Goal: Navigation & Orientation: Understand site structure

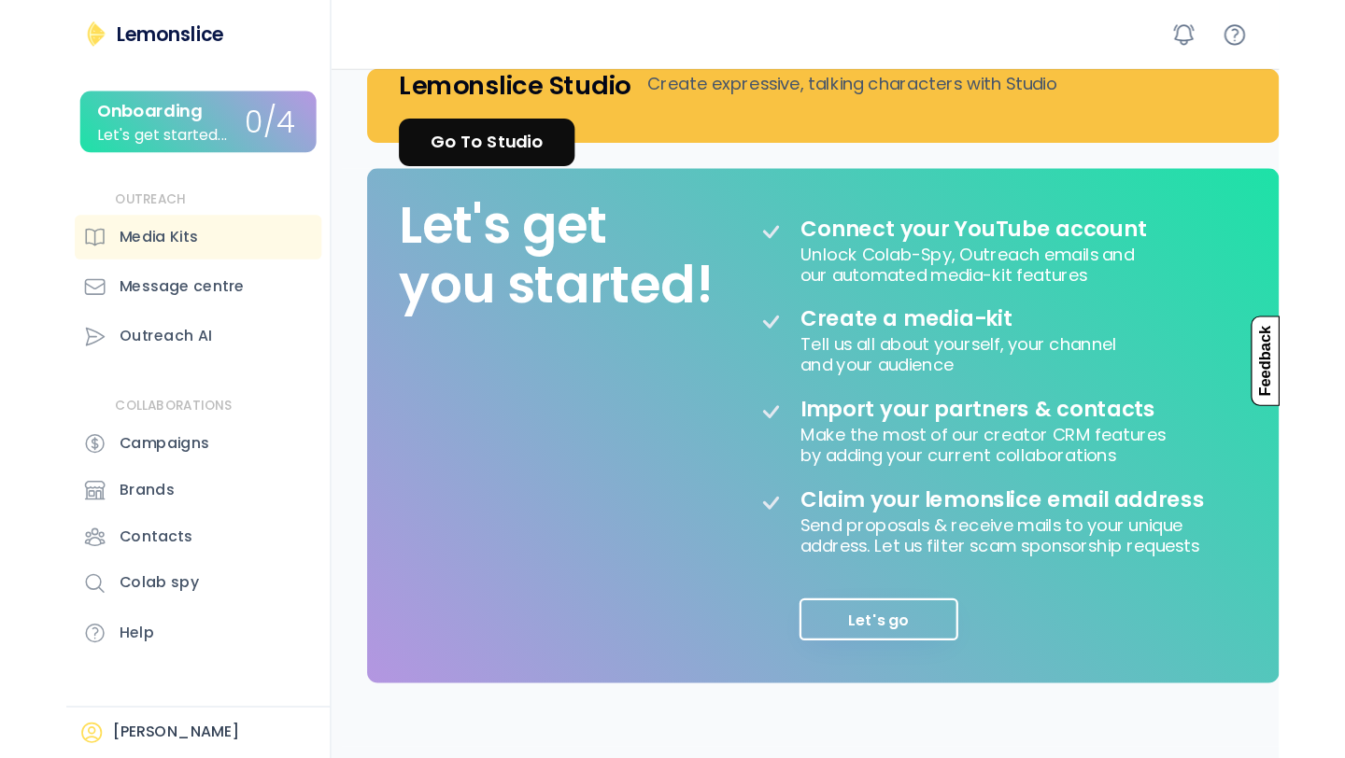
scroll to position [138, 0]
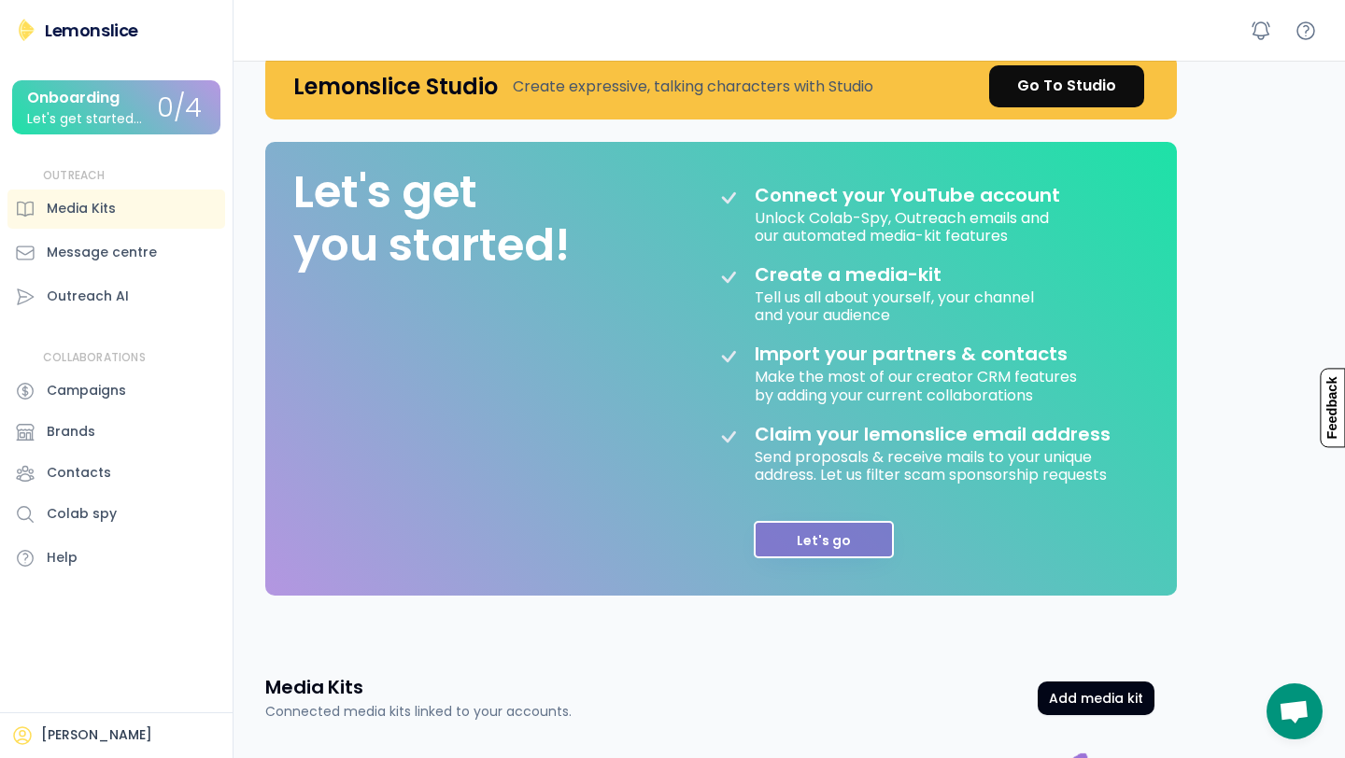
click at [830, 549] on button "Let's go" at bounding box center [823, 539] width 140 height 37
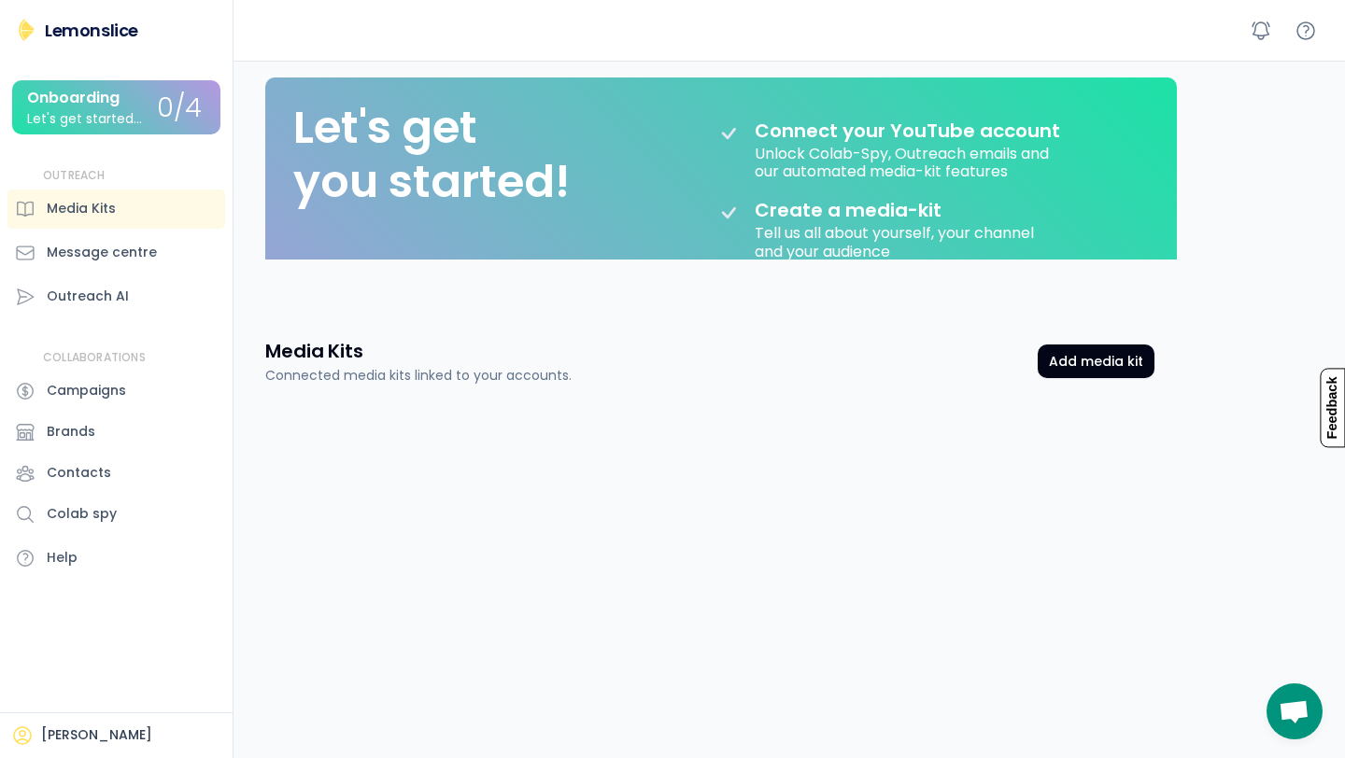
scroll to position [93, 0]
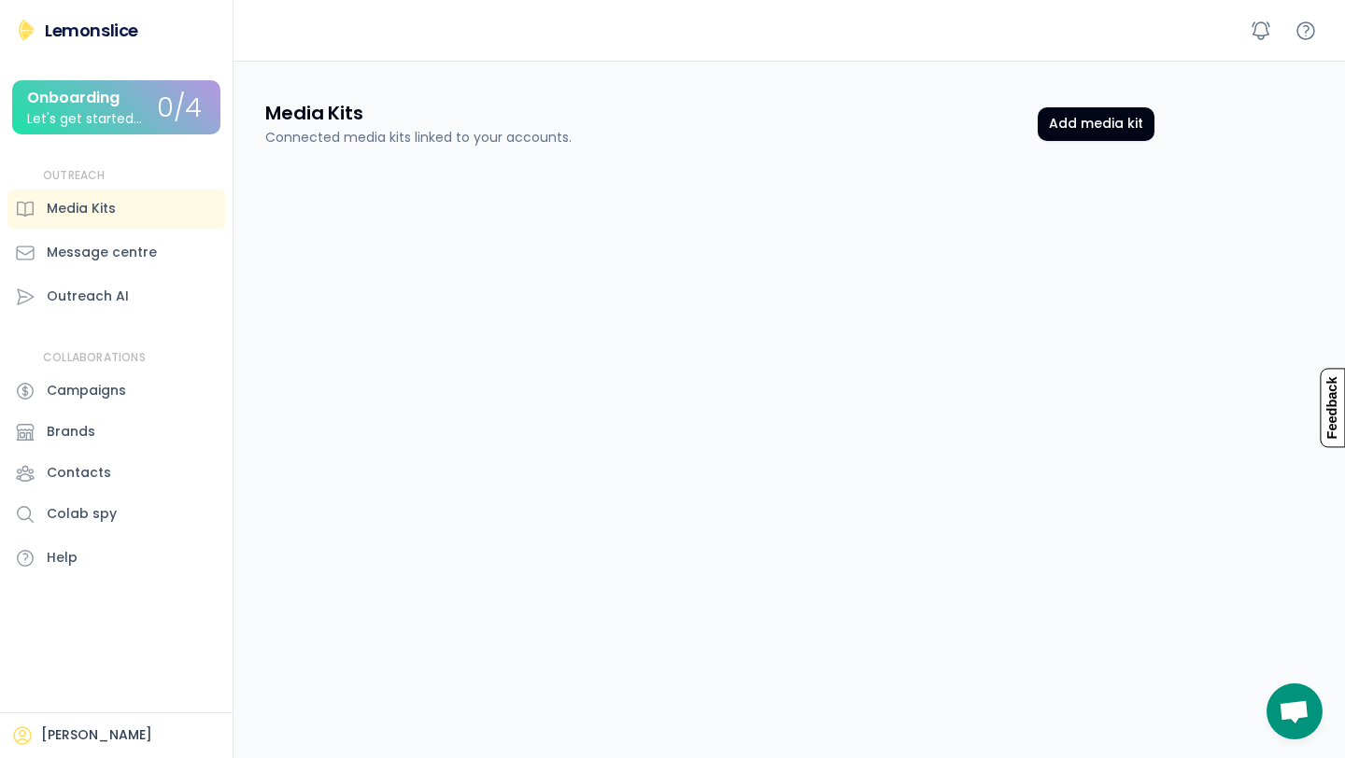
click at [111, 119] on div "Let's get started..." at bounding box center [84, 119] width 115 height 14
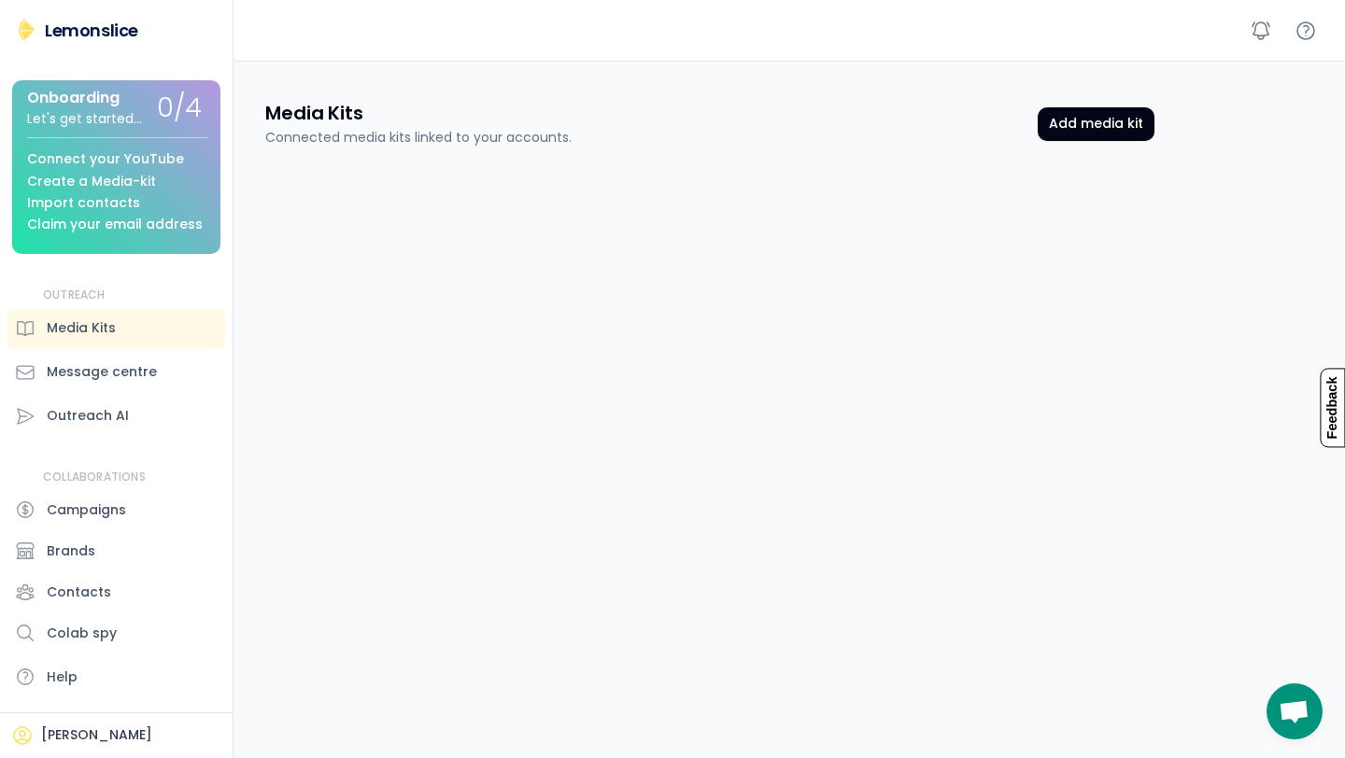
click at [70, 31] on div "Lemonslice" at bounding box center [91, 30] width 93 height 23
click at [1068, 140] on div "Media Kits Connected media kits linked to your accounts. Add media kit" at bounding box center [709, 124] width 889 height 48
click at [1068, 128] on button "Add media kit" at bounding box center [1095, 124] width 117 height 34
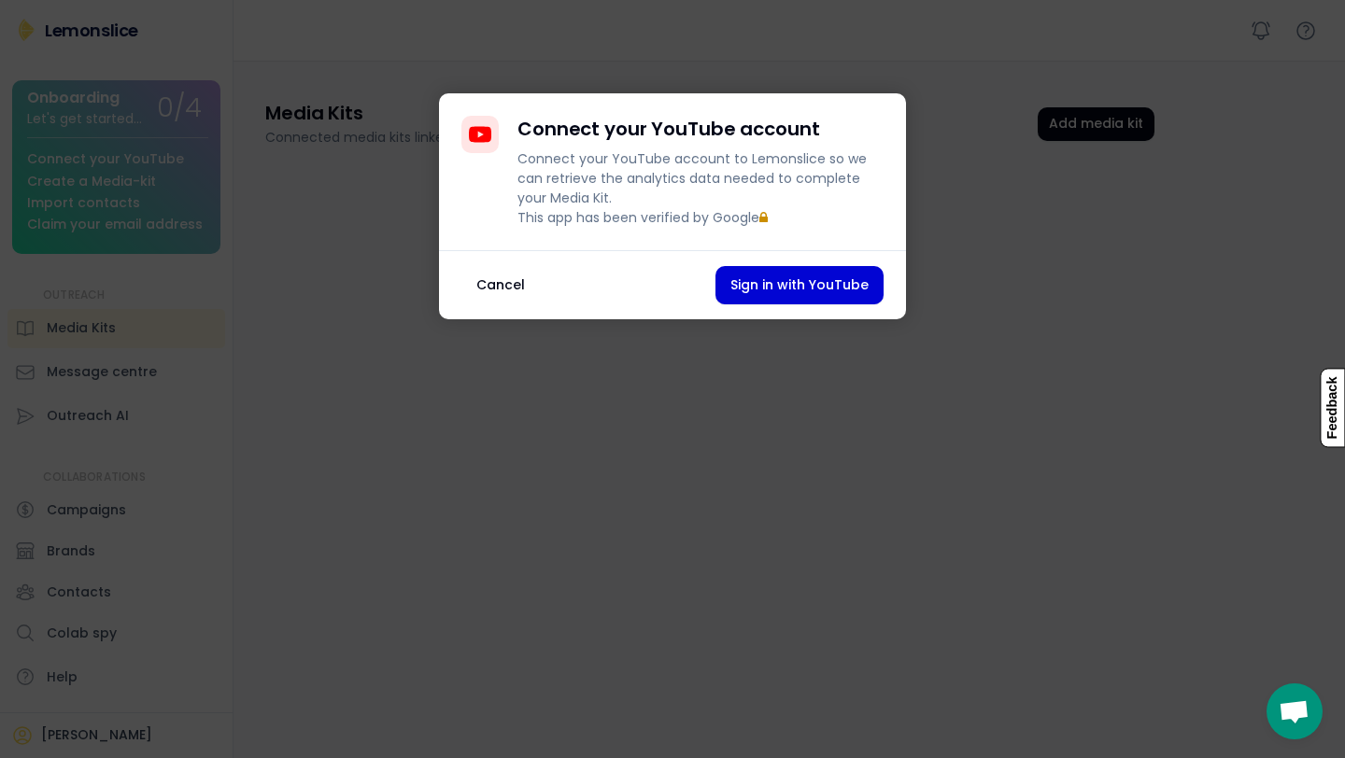
click at [499, 297] on button "Cancel" at bounding box center [500, 285] width 78 height 38
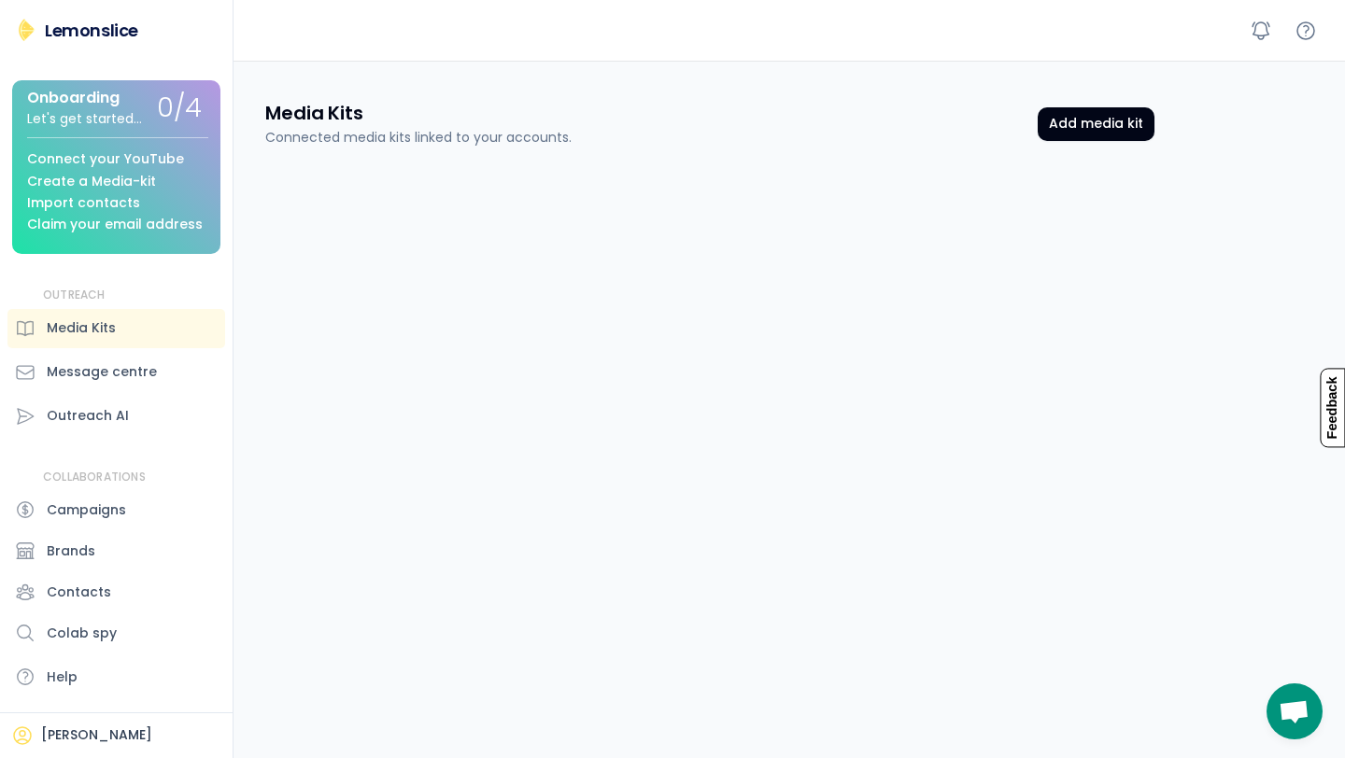
click at [1068, 30] on div at bounding box center [1283, 31] width 78 height 34
click at [1068, 32] on icon at bounding box center [1260, 31] width 22 height 22
click at [1068, 27] on icon at bounding box center [1305, 31] width 22 height 22
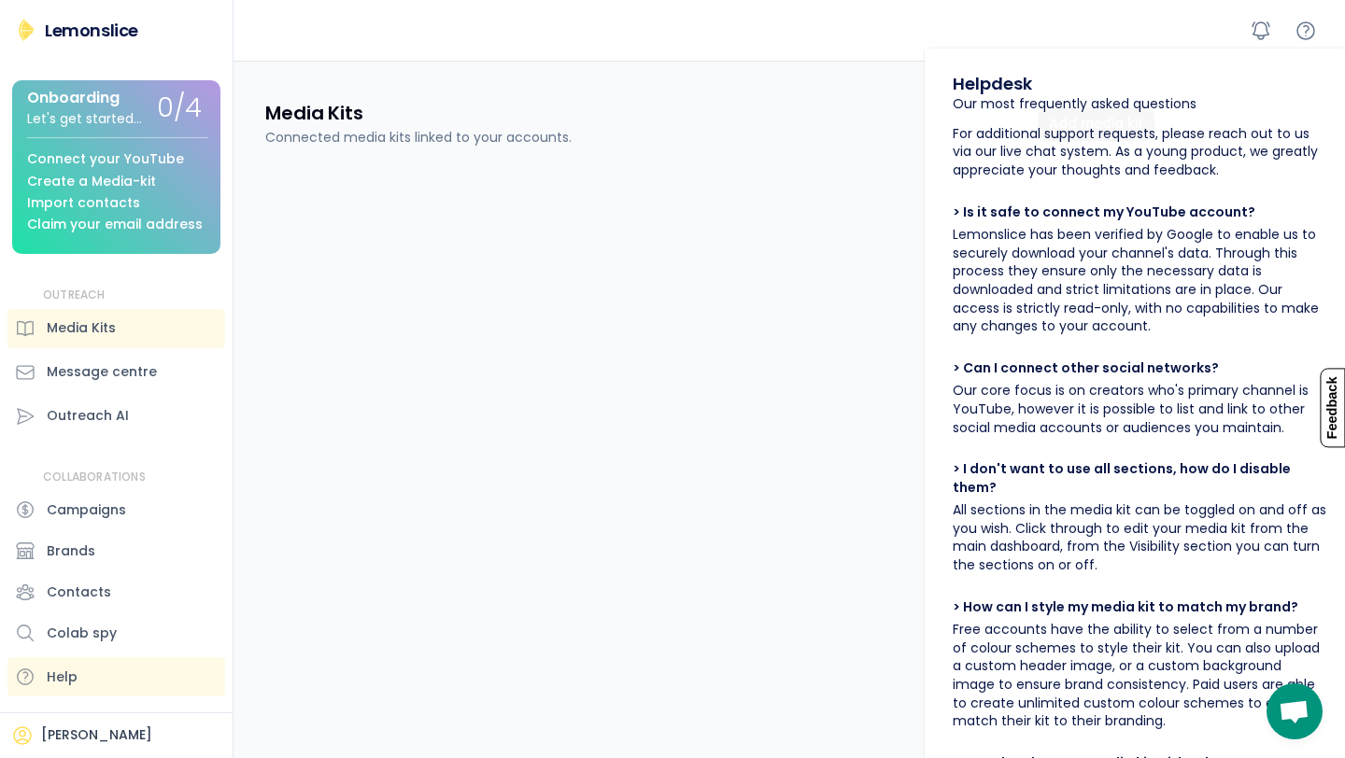
click at [713, 195] on div "Media Kits Connected media kits linked to your accounts. Add media kit Media Ki…" at bounding box center [710, 582] width 934 height 1010
click at [139, 383] on div "Message centre" at bounding box center [116, 372] width 218 height 39
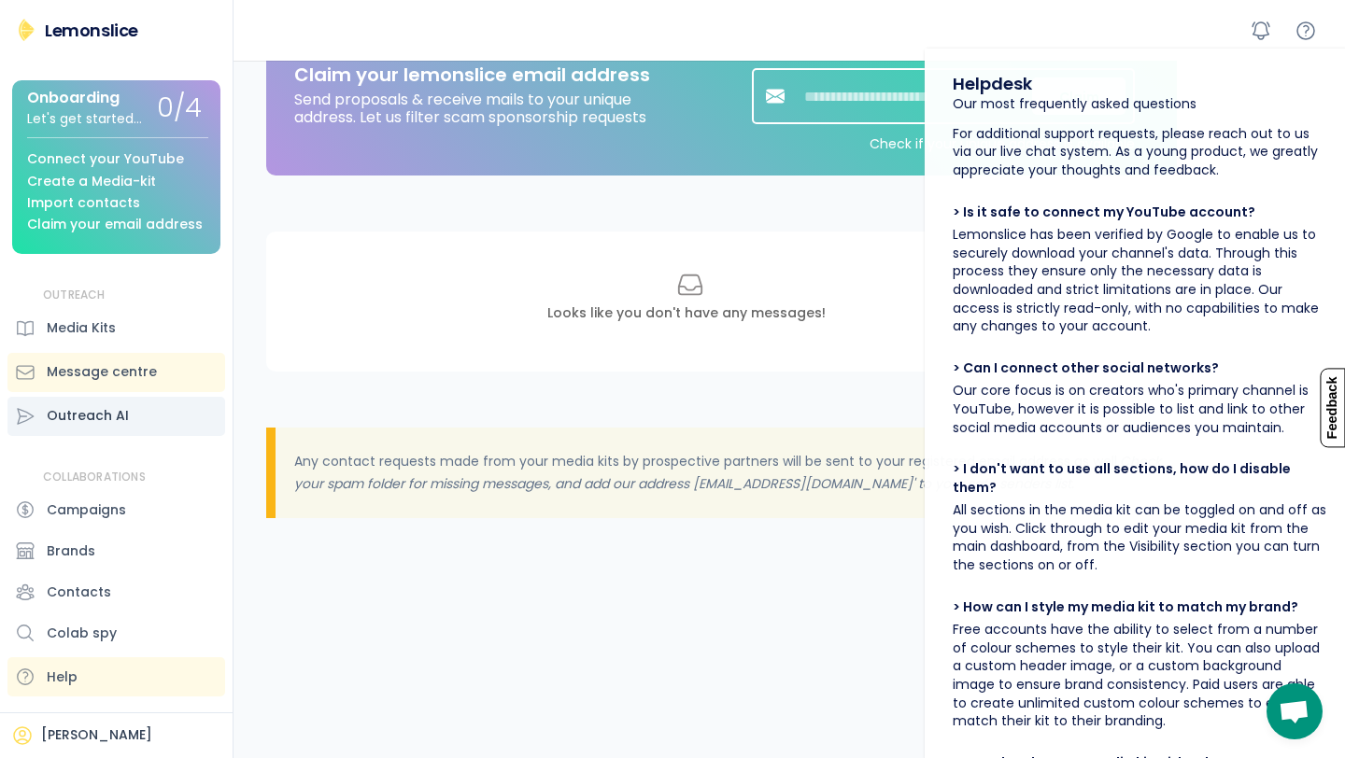
click at [128, 410] on div "Outreach AI" at bounding box center [116, 416] width 218 height 39
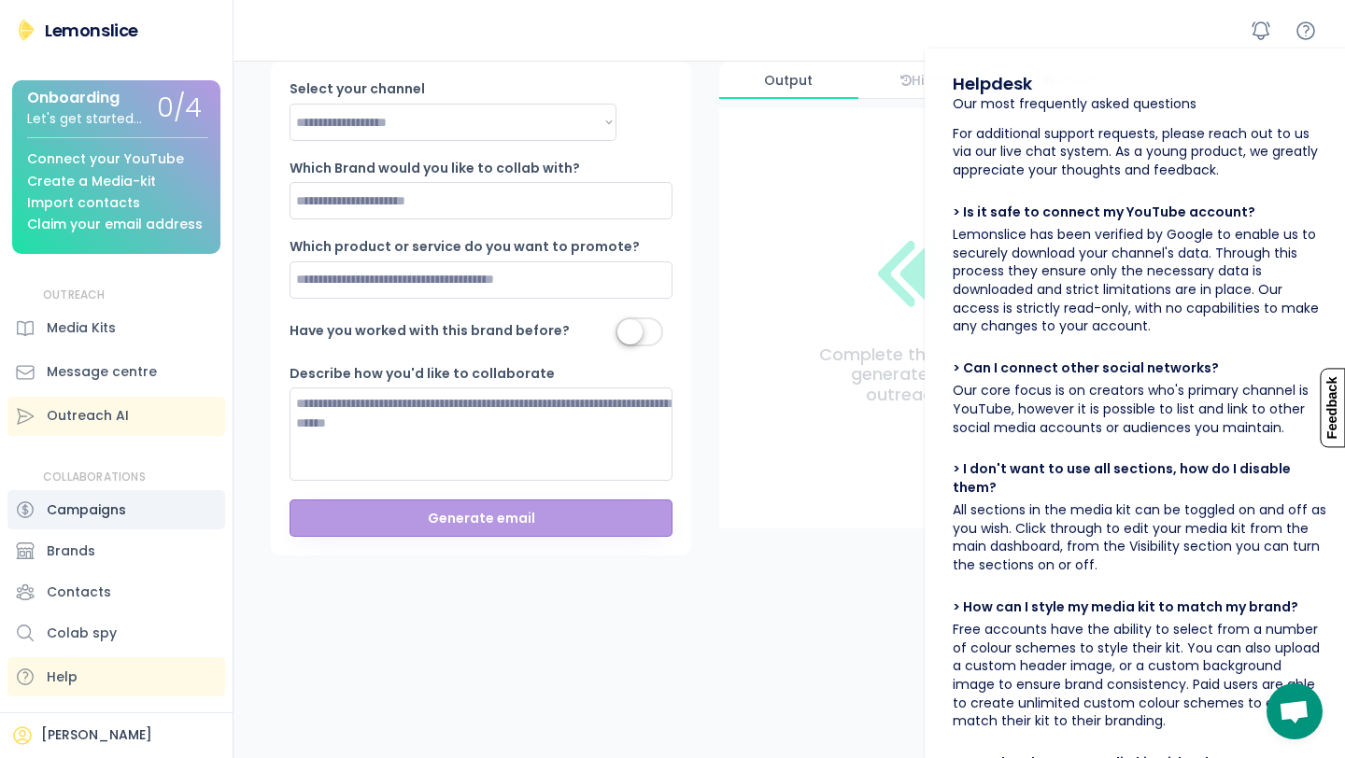
click at [98, 520] on div "Campaigns" at bounding box center [116, 509] width 218 height 39
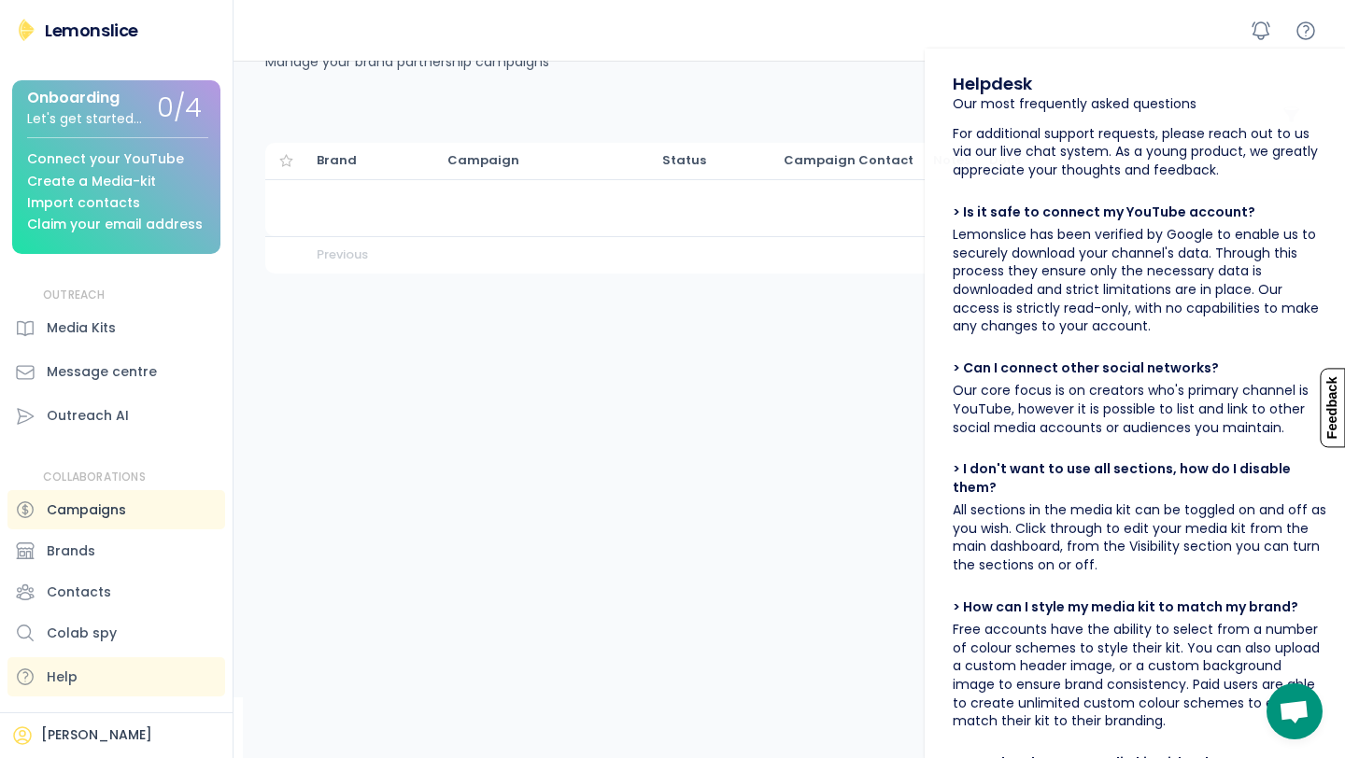
scroll to position [61, 0]
click at [98, 566] on div "Brands" at bounding box center [116, 550] width 218 height 39
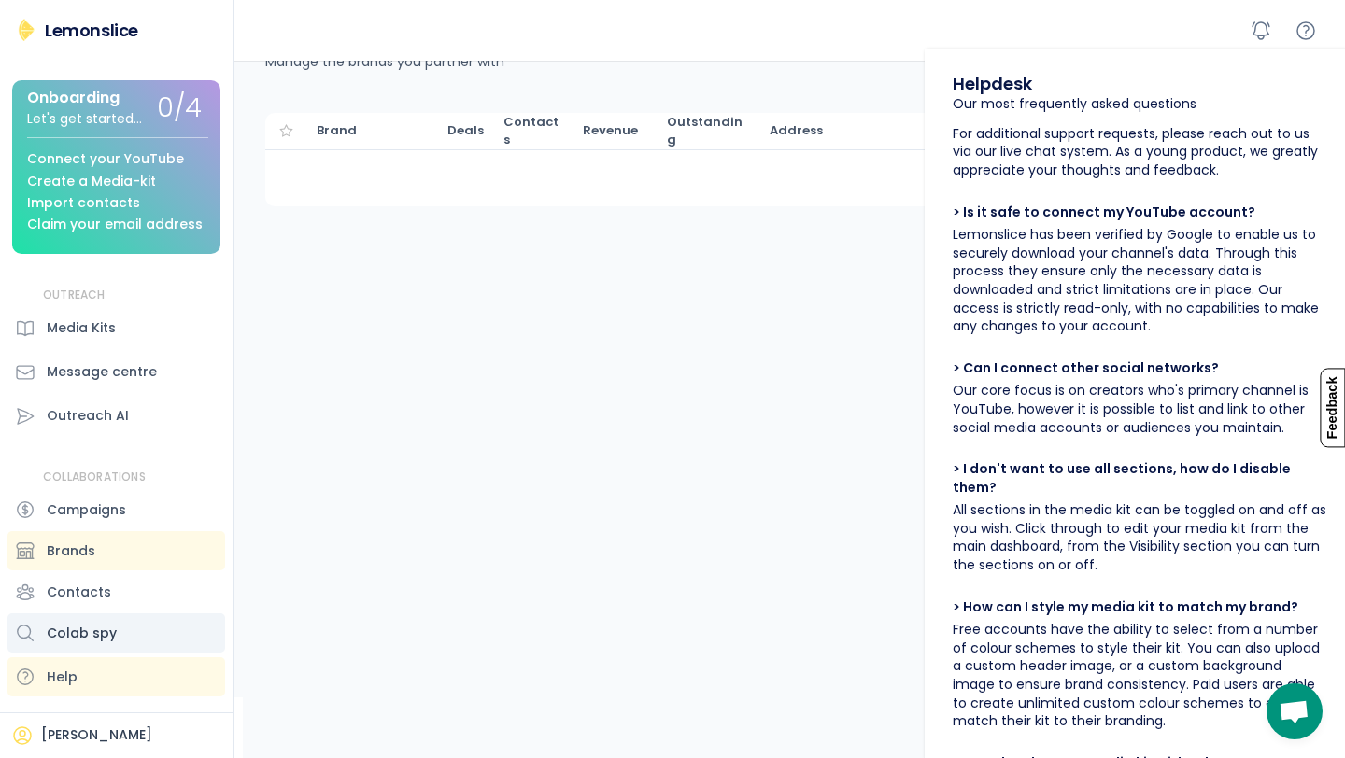
click at [97, 614] on div "Colab spy" at bounding box center [116, 632] width 218 height 39
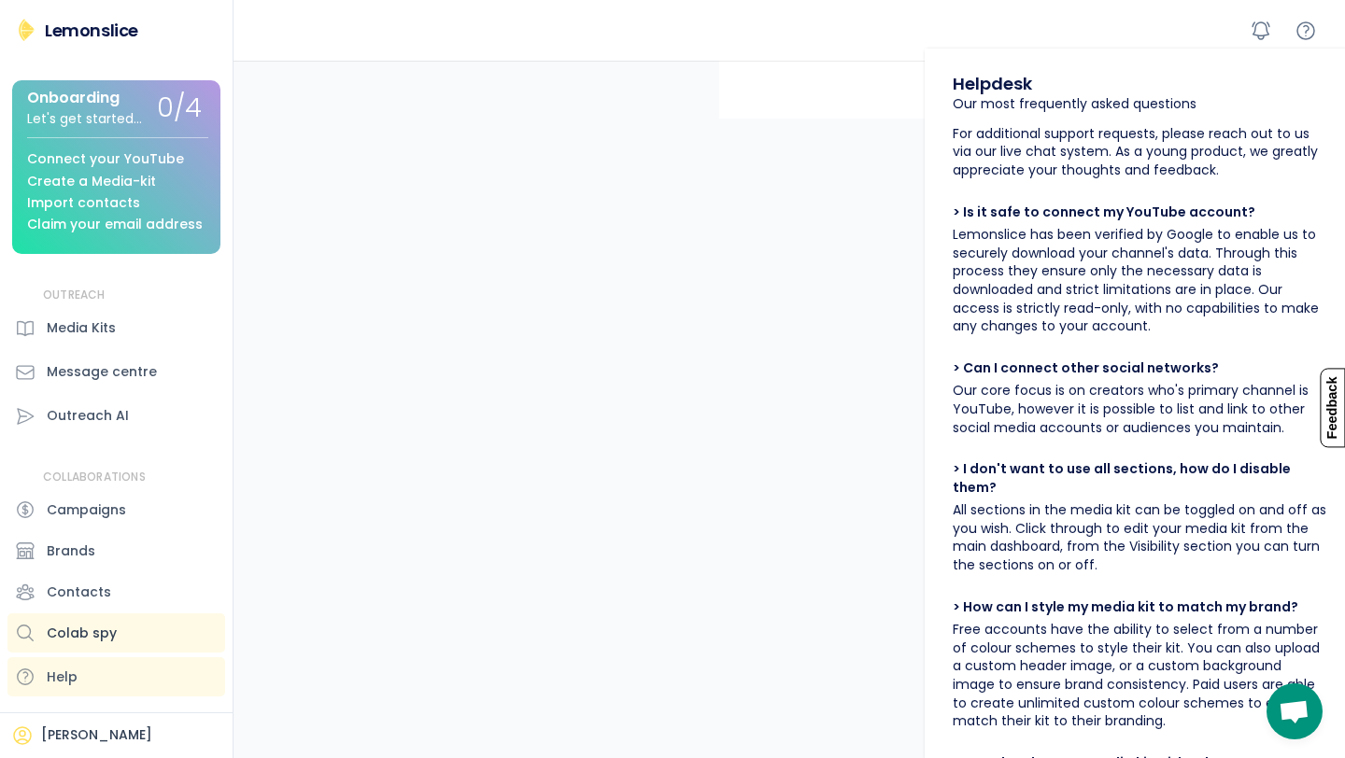
scroll to position [555, 0]
click at [94, 668] on div "[PERSON_NAME]" at bounding box center [116, 735] width 232 height 46
click at [80, 668] on div "[PERSON_NAME]" at bounding box center [116, 736] width 210 height 22
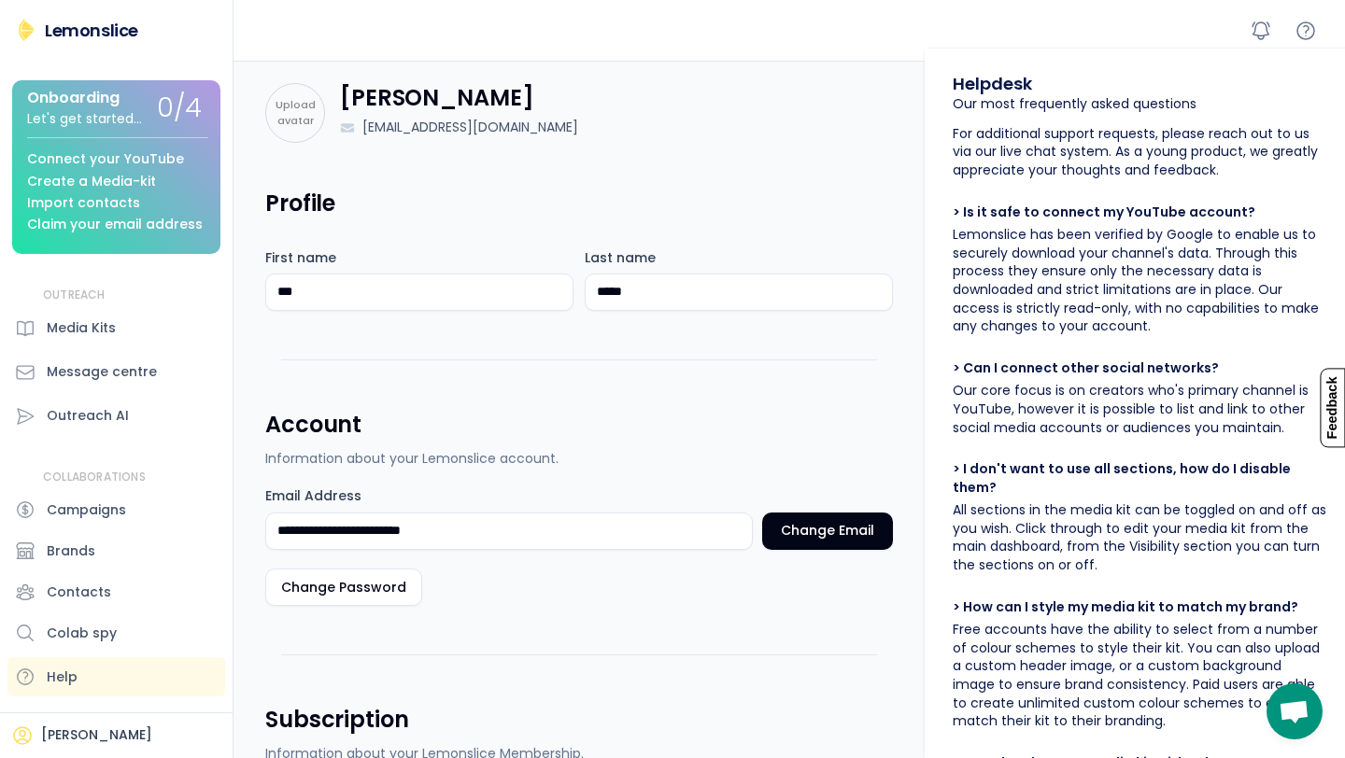
click at [387, 104] on h4 "[PERSON_NAME]" at bounding box center [436, 97] width 193 height 29
click at [92, 32] on div "Lemonslice" at bounding box center [91, 30] width 93 height 23
